Goal: Obtain resource: Download file/media

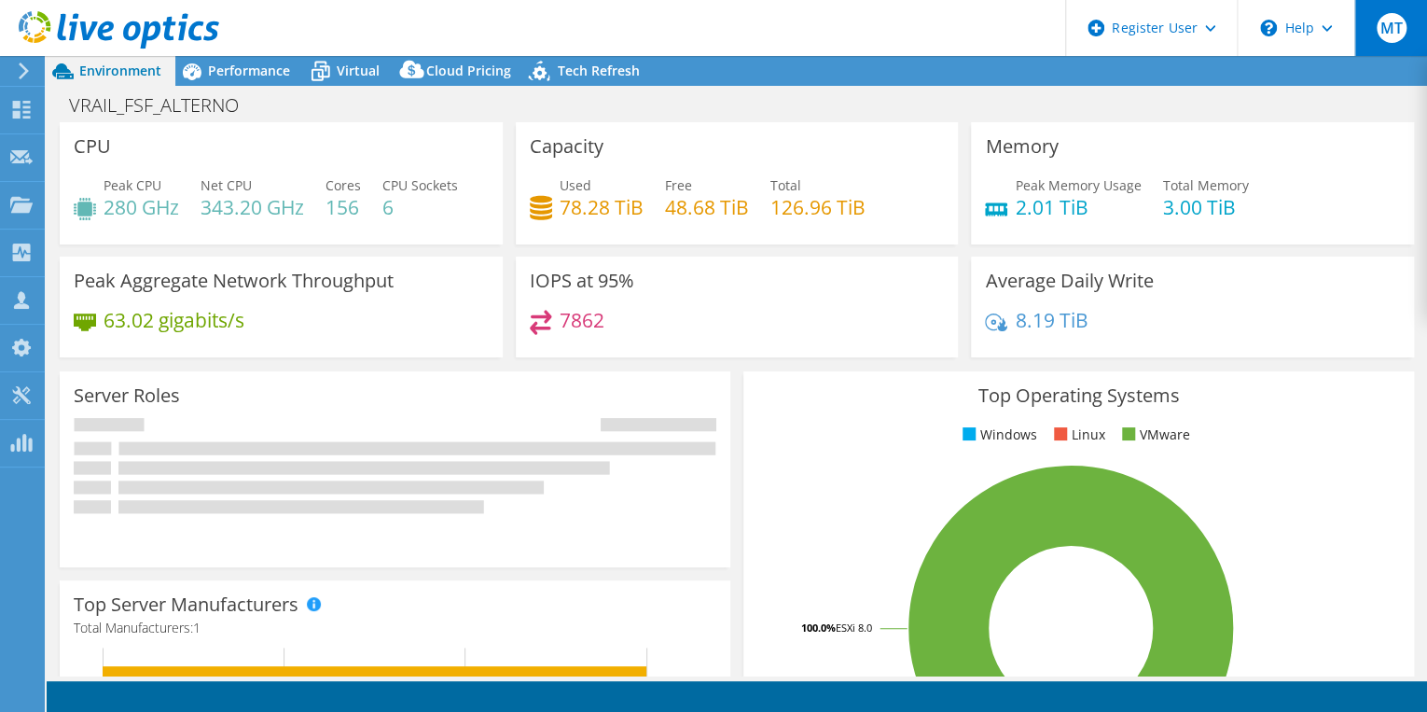
click at [1405, 35] on div "MT" at bounding box center [1390, 28] width 73 height 56
select select "USD"
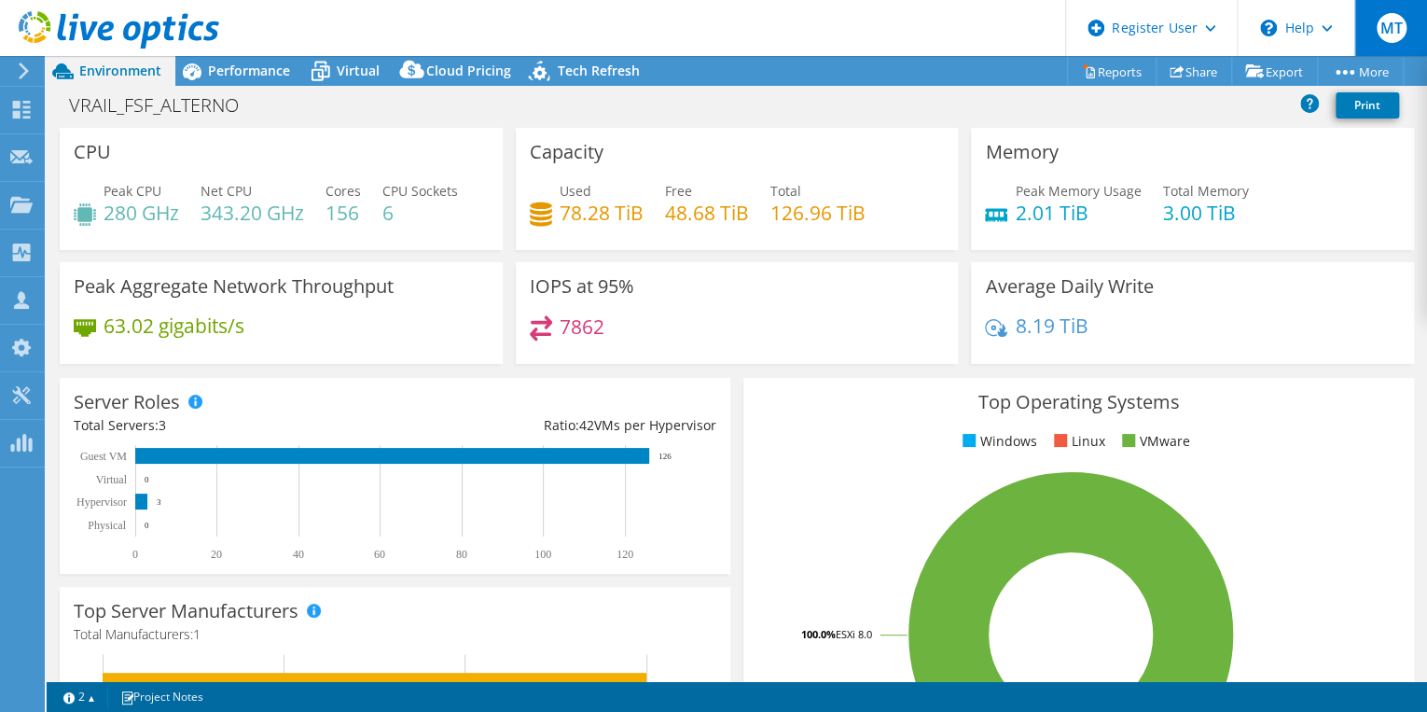
click at [1378, 37] on div "MT" at bounding box center [1390, 28] width 73 height 56
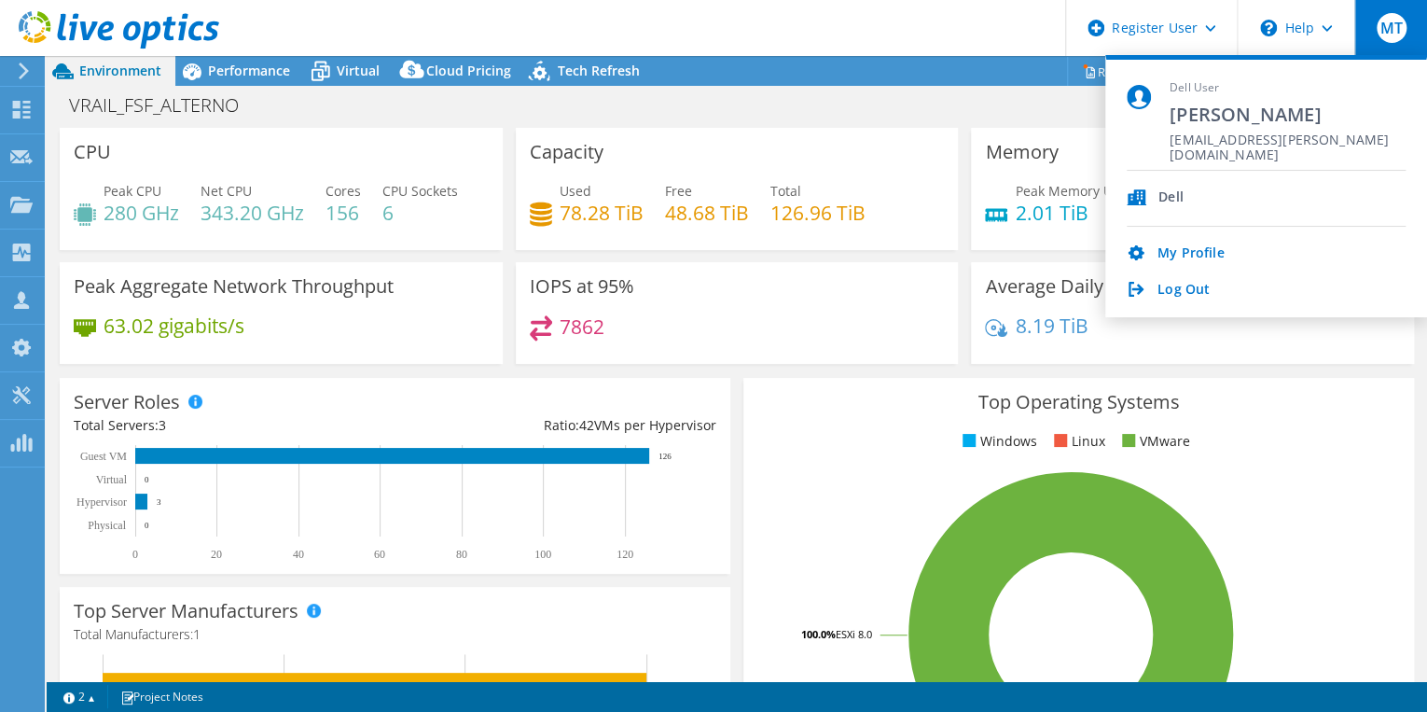
drag, startPoint x: 1339, startPoint y: 141, endPoint x: 1198, endPoint y: 138, distance: 140.9
click at [1198, 138] on span "[EMAIL_ADDRESS][PERSON_NAME][DOMAIN_NAME]" at bounding box center [1288, 141] width 236 height 18
click at [26, 210] on use at bounding box center [21, 204] width 22 height 16
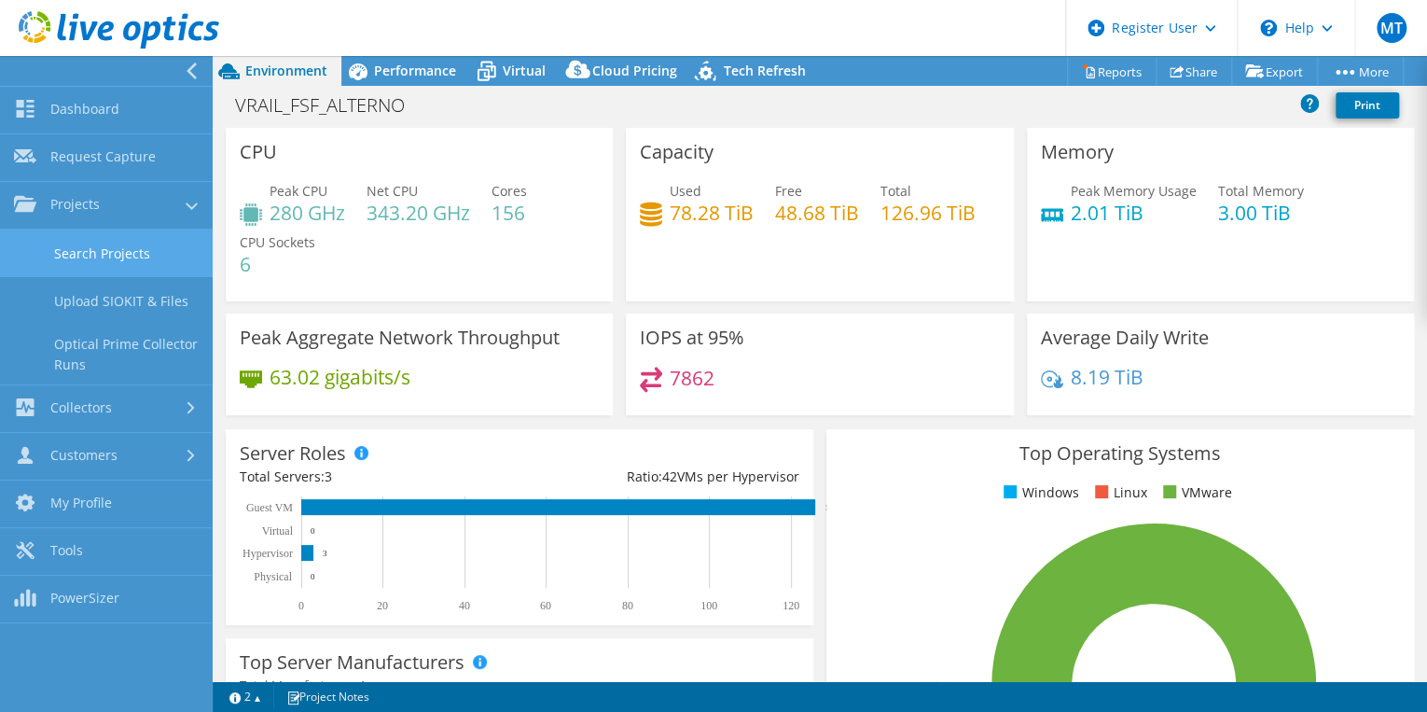
click at [68, 254] on link "Search Projects" at bounding box center [106, 253] width 213 height 48
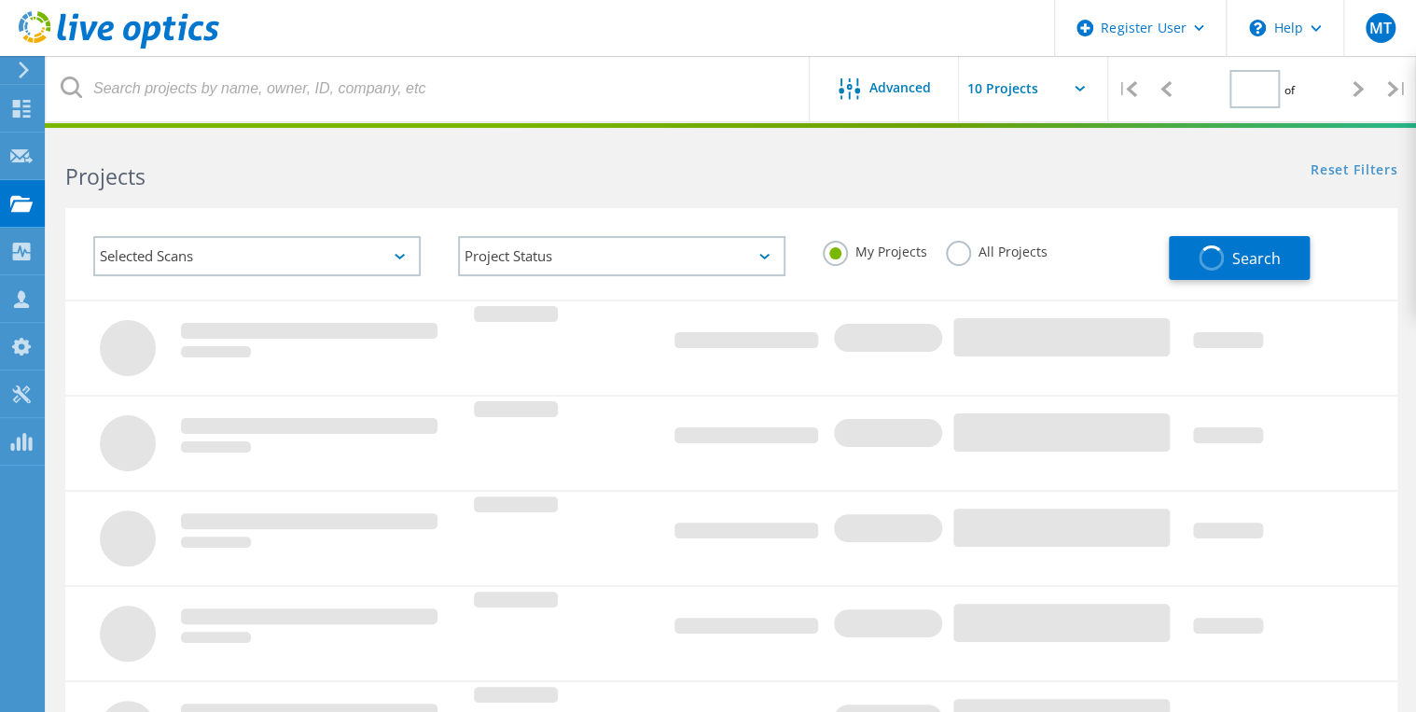
type input "1"
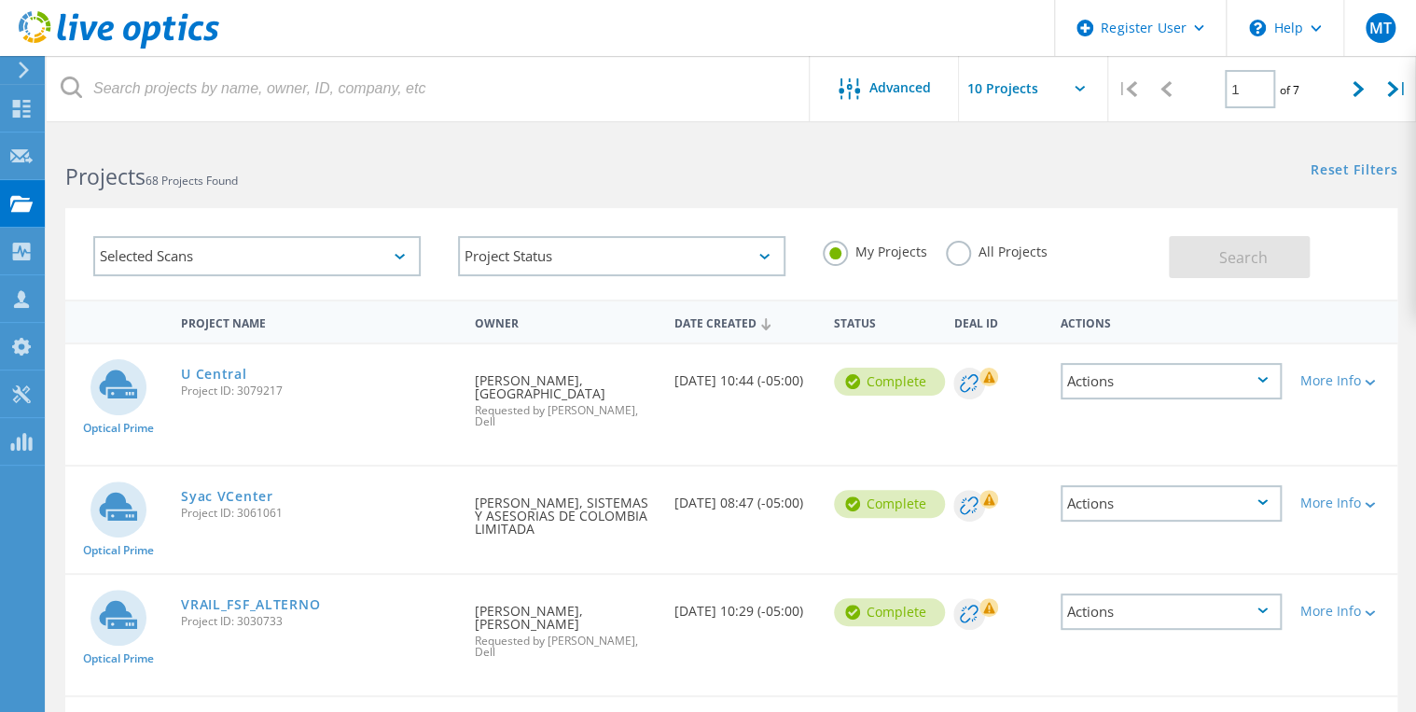
click at [672, 195] on div "Selected Scans Project Status In Progress Complete Published Anonymous Archived…" at bounding box center [731, 242] width 1369 height 115
click at [48, 31] on icon at bounding box center [119, 30] width 201 height 38
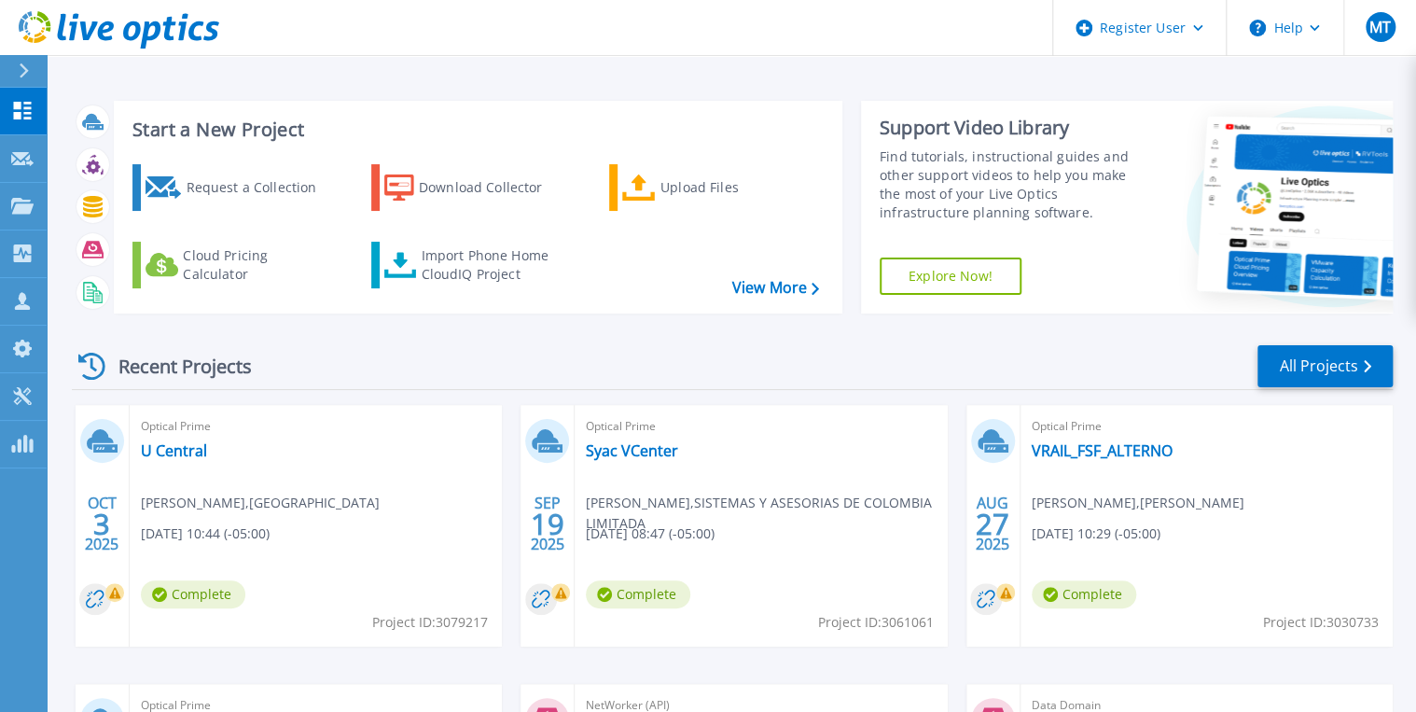
click at [340, 376] on div "Recent Projects All Projects" at bounding box center [732, 366] width 1321 height 47
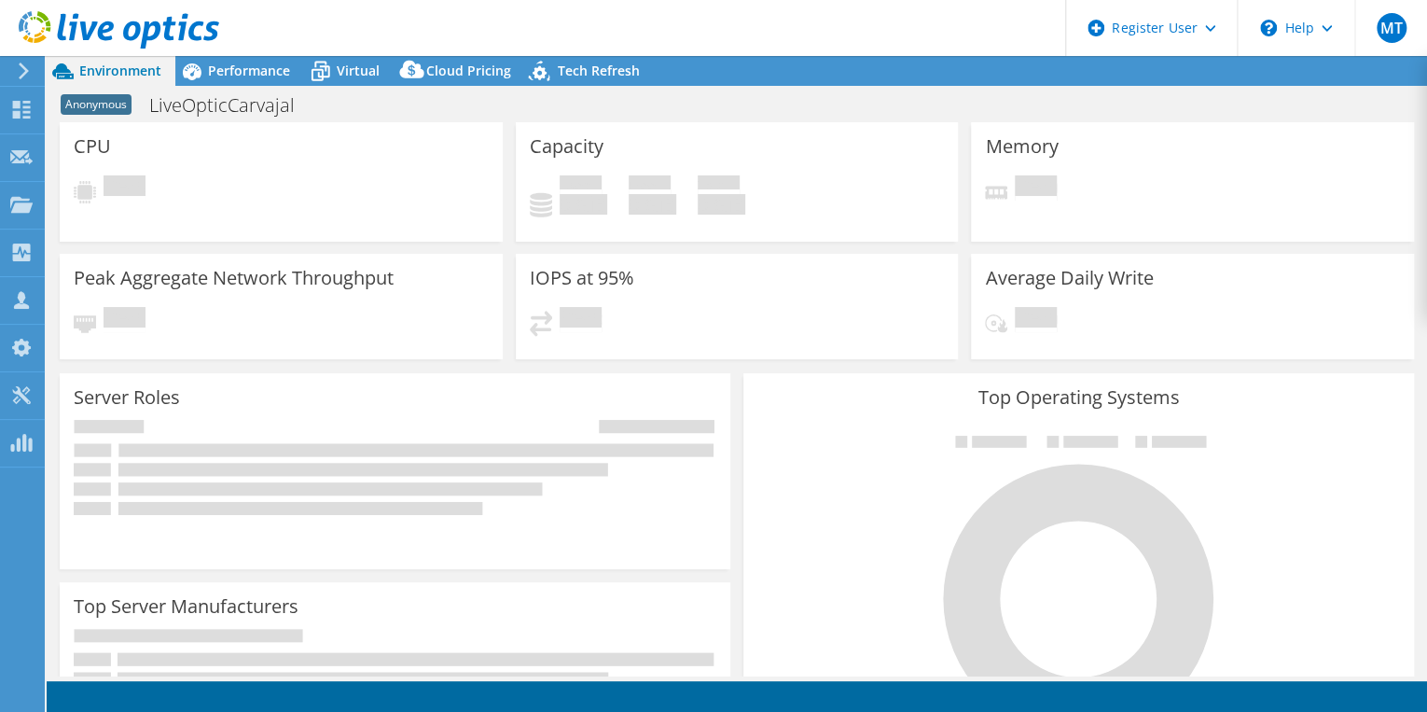
select select "USD"
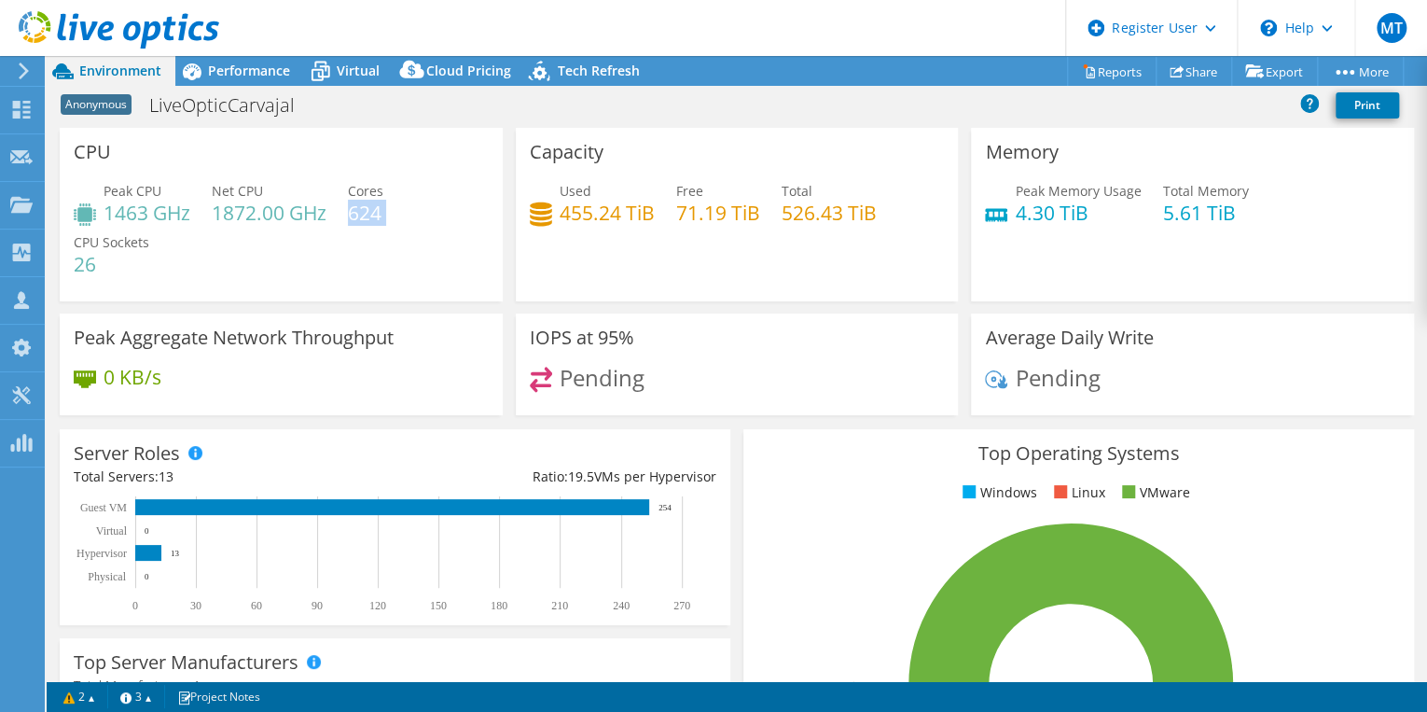
drag, startPoint x: 351, startPoint y: 214, endPoint x: 388, endPoint y: 215, distance: 37.3
click at [388, 215] on div "Peak CPU 1463 GHz Net CPU 1872.00 GHz Cores 624 CPU Sockets 26" at bounding box center [281, 237] width 415 height 112
click at [1104, 73] on link "Reports" at bounding box center [1112, 71] width 90 height 29
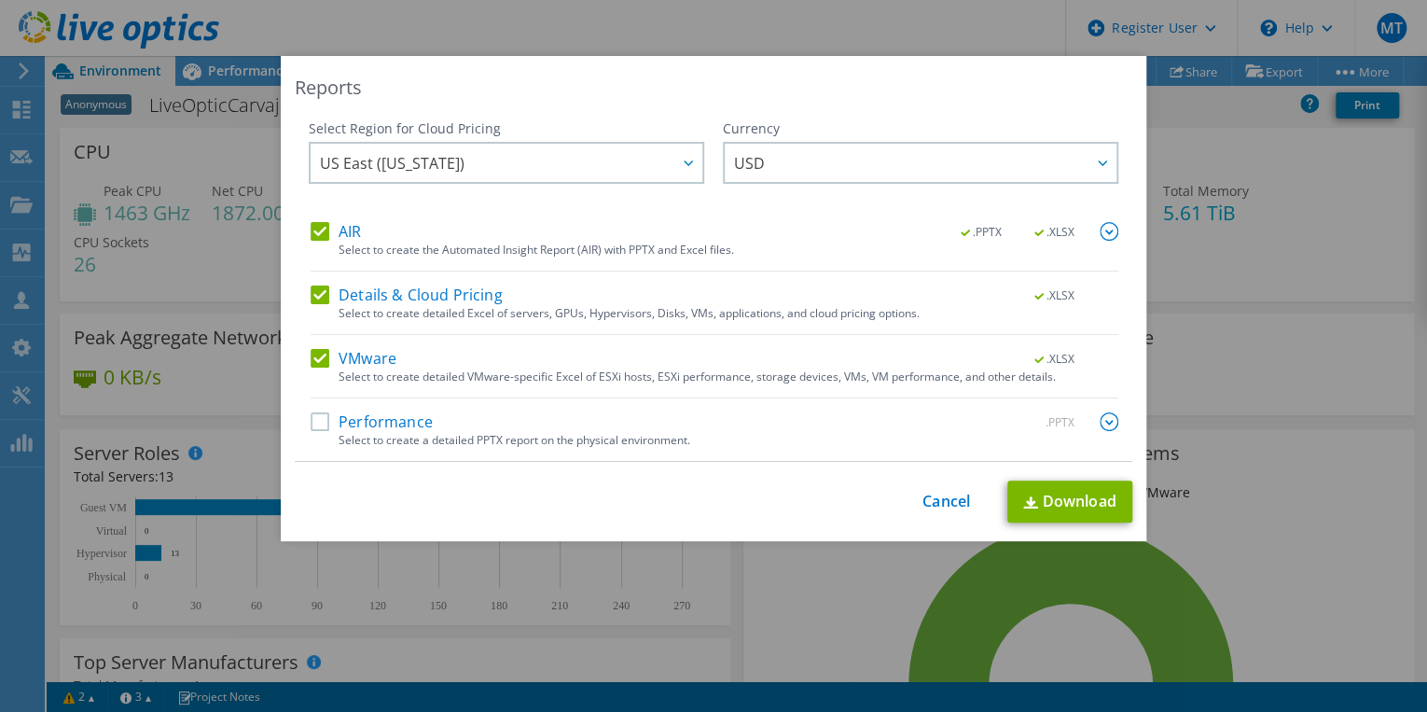
click at [317, 291] on label "Details & Cloud Pricing" at bounding box center [407, 294] width 192 height 19
click at [0, 0] on input "Details & Cloud Pricing" at bounding box center [0, 0] width 0 height 0
click at [1055, 511] on link "Download" at bounding box center [1069, 501] width 125 height 42
drag, startPoint x: 227, startPoint y: 160, endPoint x: 219, endPoint y: 147, distance: 14.2
click at [227, 160] on div "Reports Select Region for Cloud Pricing Asia Pacific (Hong Kong) Asia Pacific (…" at bounding box center [713, 356] width 1427 height 600
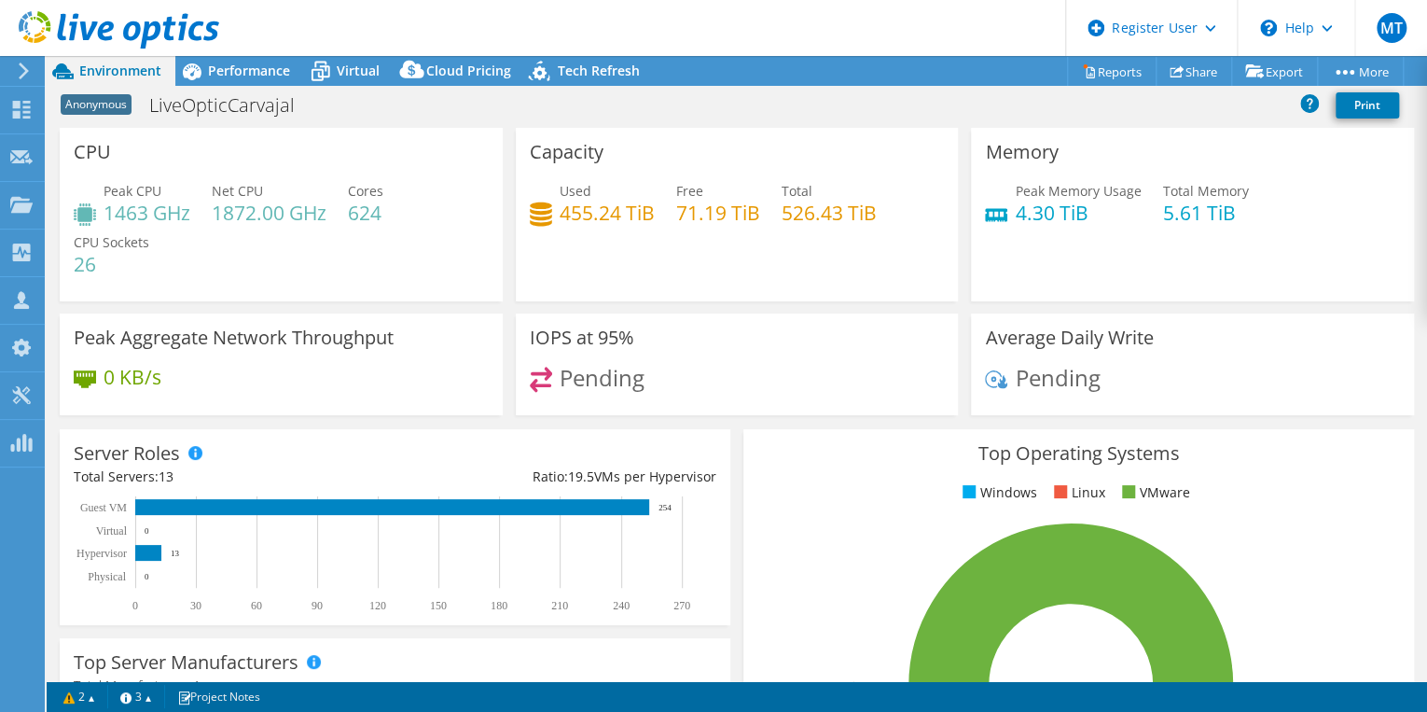
click at [227, 67] on span "Performance" at bounding box center [249, 71] width 82 height 18
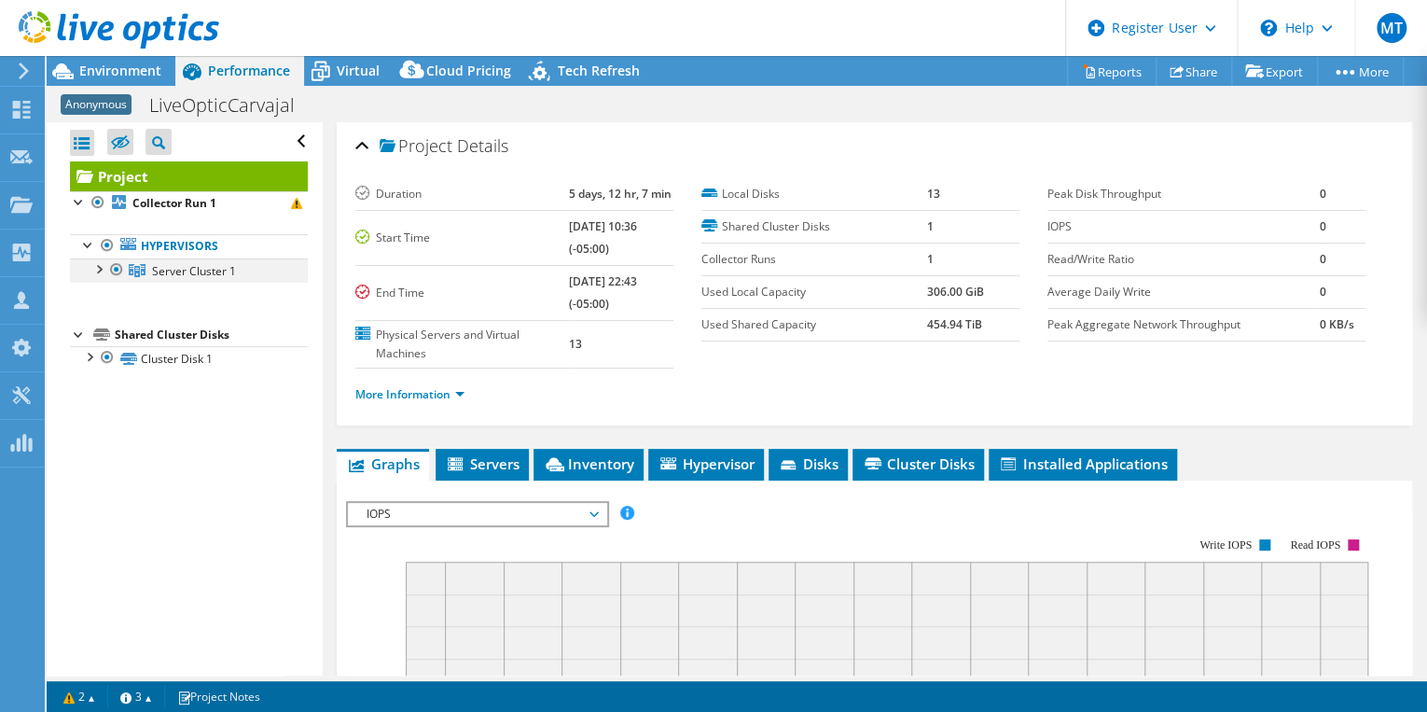
click at [100, 265] on div at bounding box center [98, 267] width 19 height 19
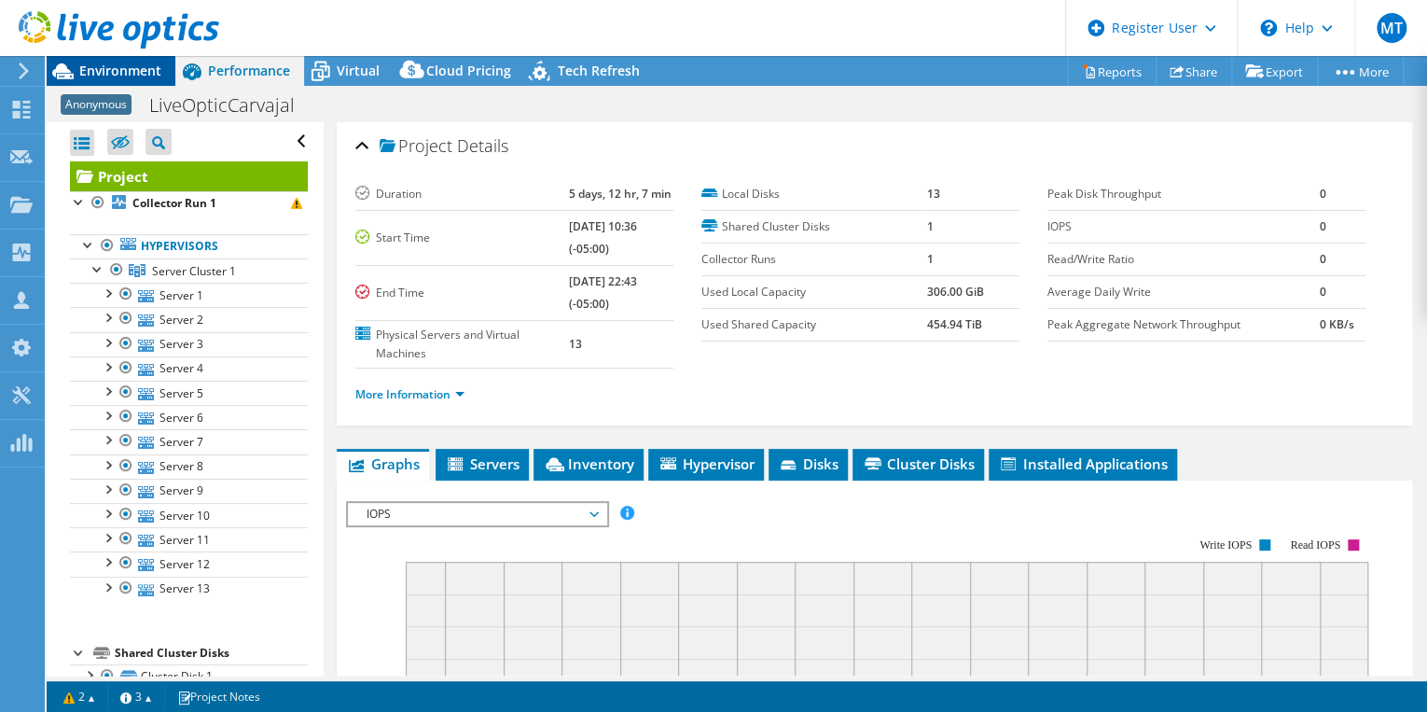
click at [145, 67] on span "Environment" at bounding box center [120, 71] width 82 height 18
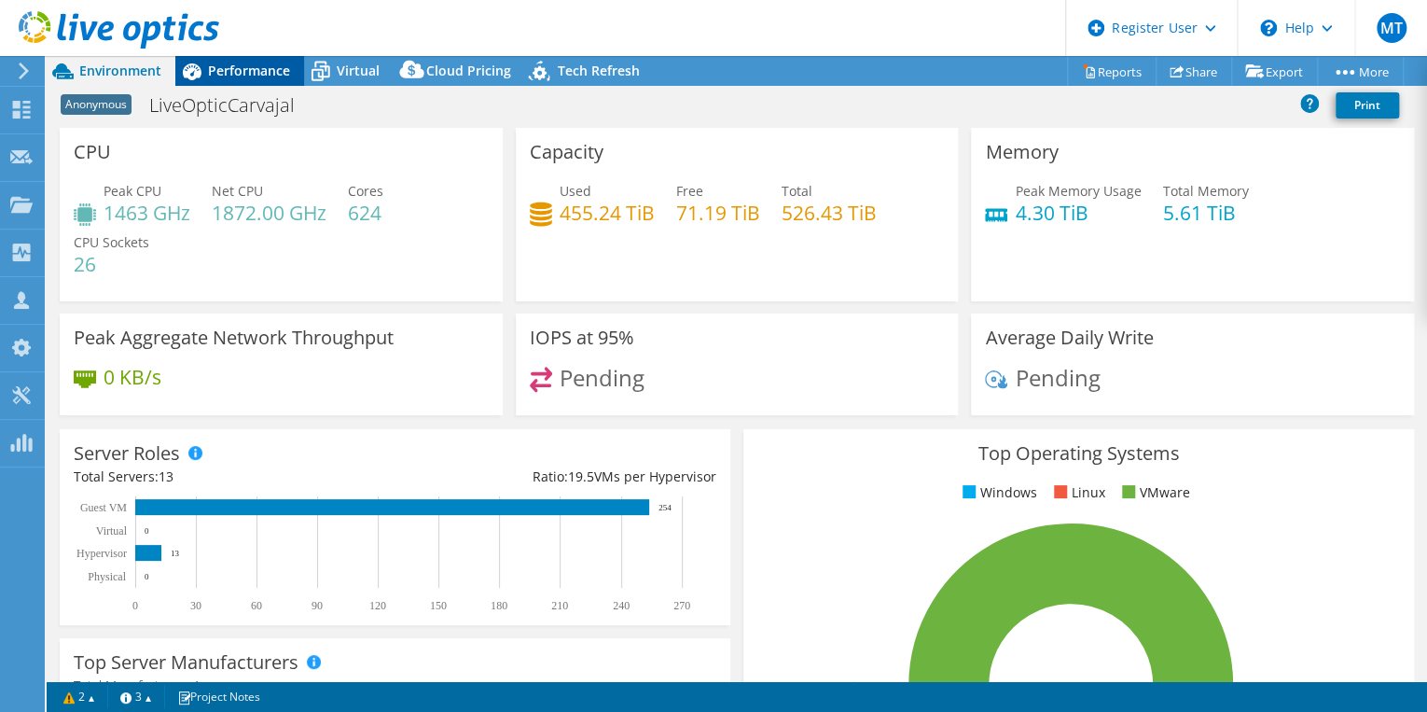
click at [254, 62] on span "Performance" at bounding box center [249, 71] width 82 height 18
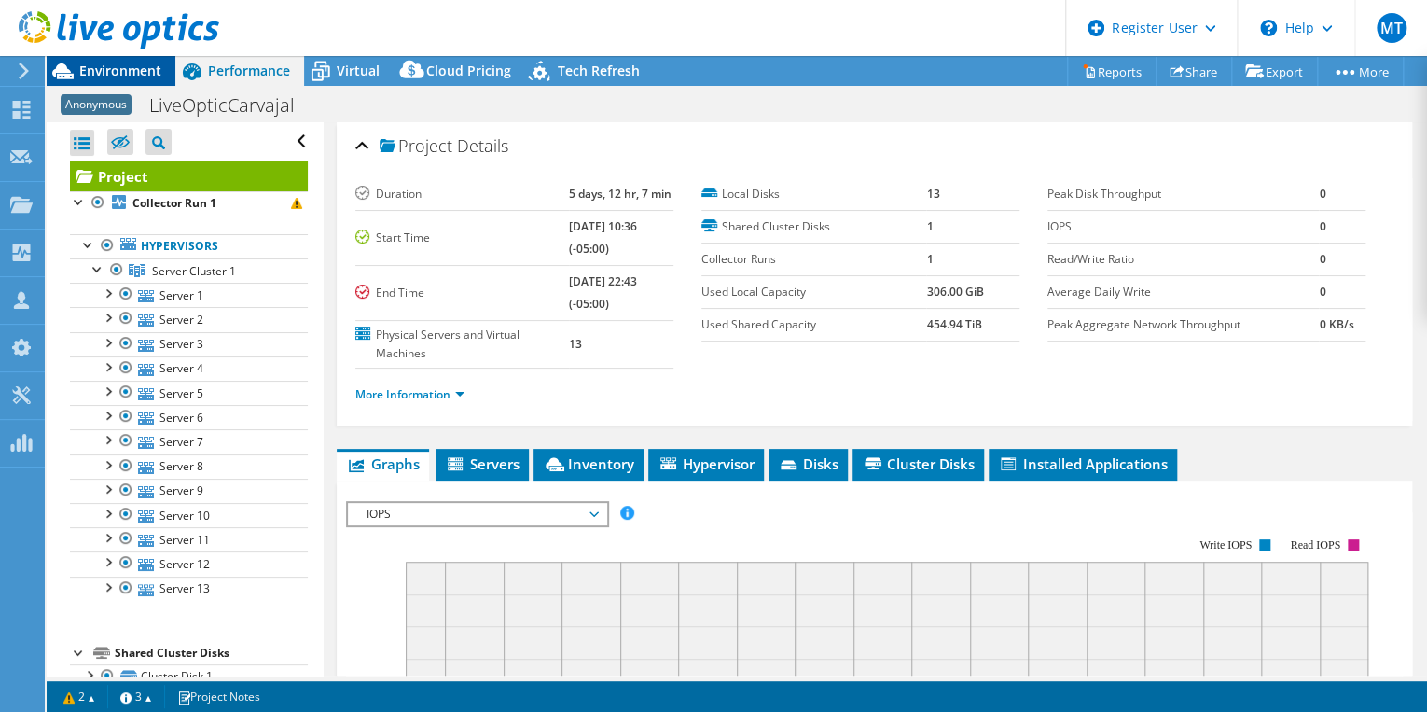
click at [152, 81] on div "Environment" at bounding box center [111, 71] width 129 height 30
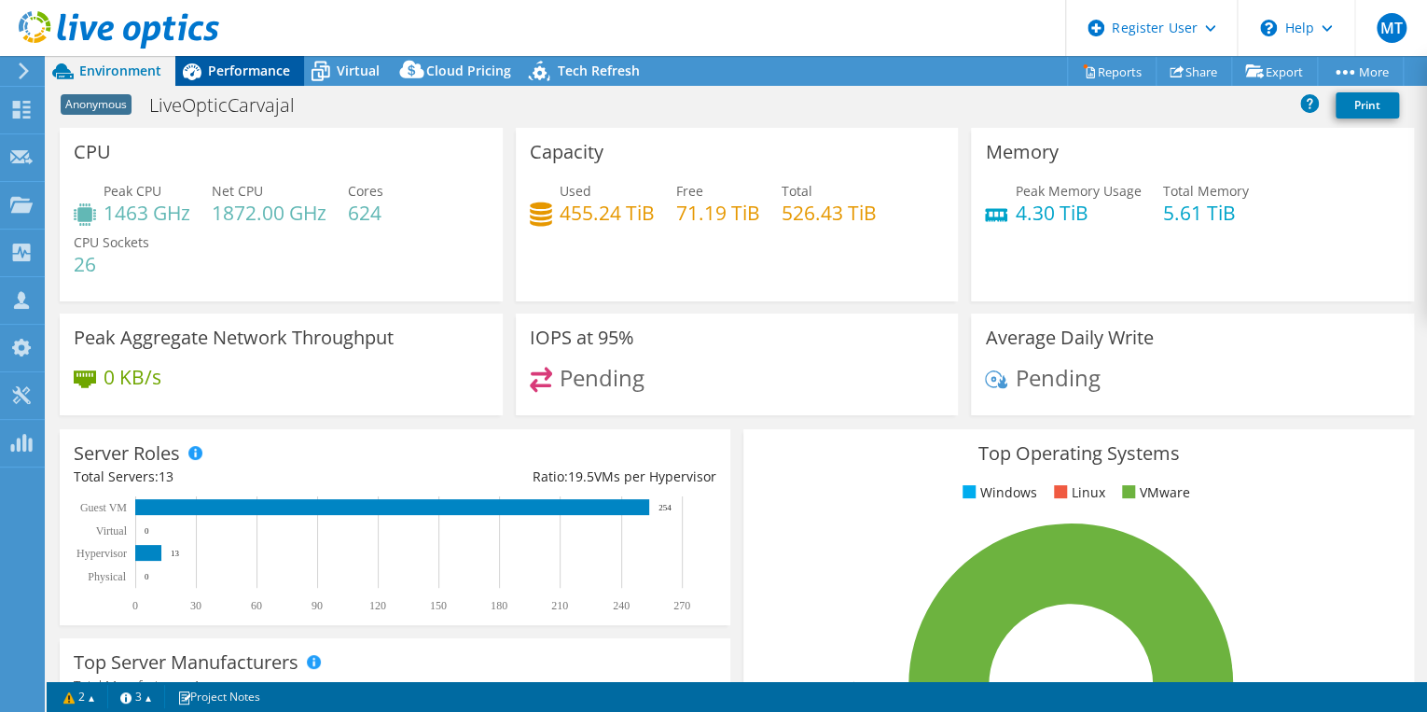
click at [246, 71] on span "Performance" at bounding box center [249, 71] width 82 height 18
